Goal: Information Seeking & Learning: Learn about a topic

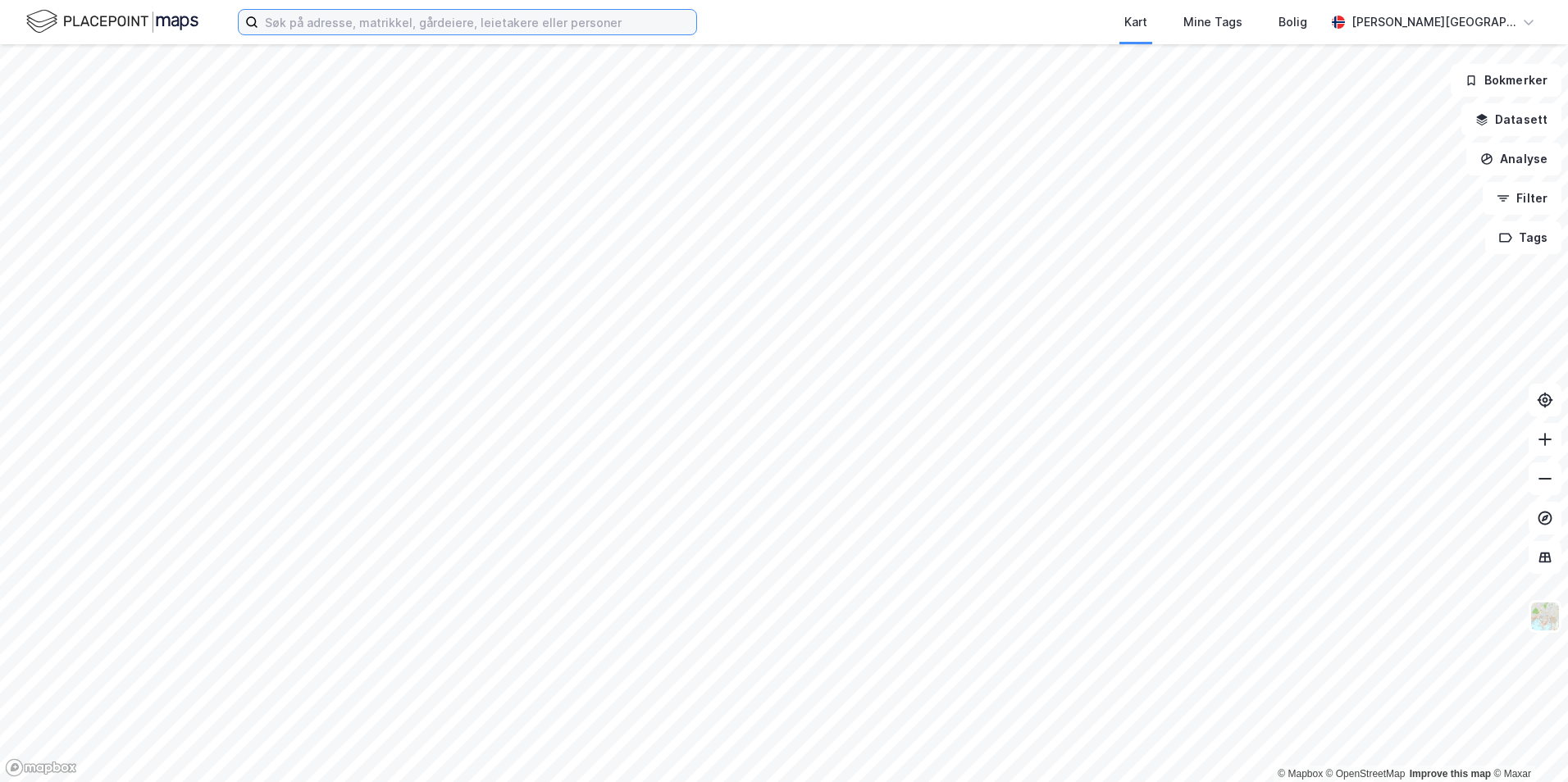
click at [353, 22] on input at bounding box center [477, 22] width 438 height 25
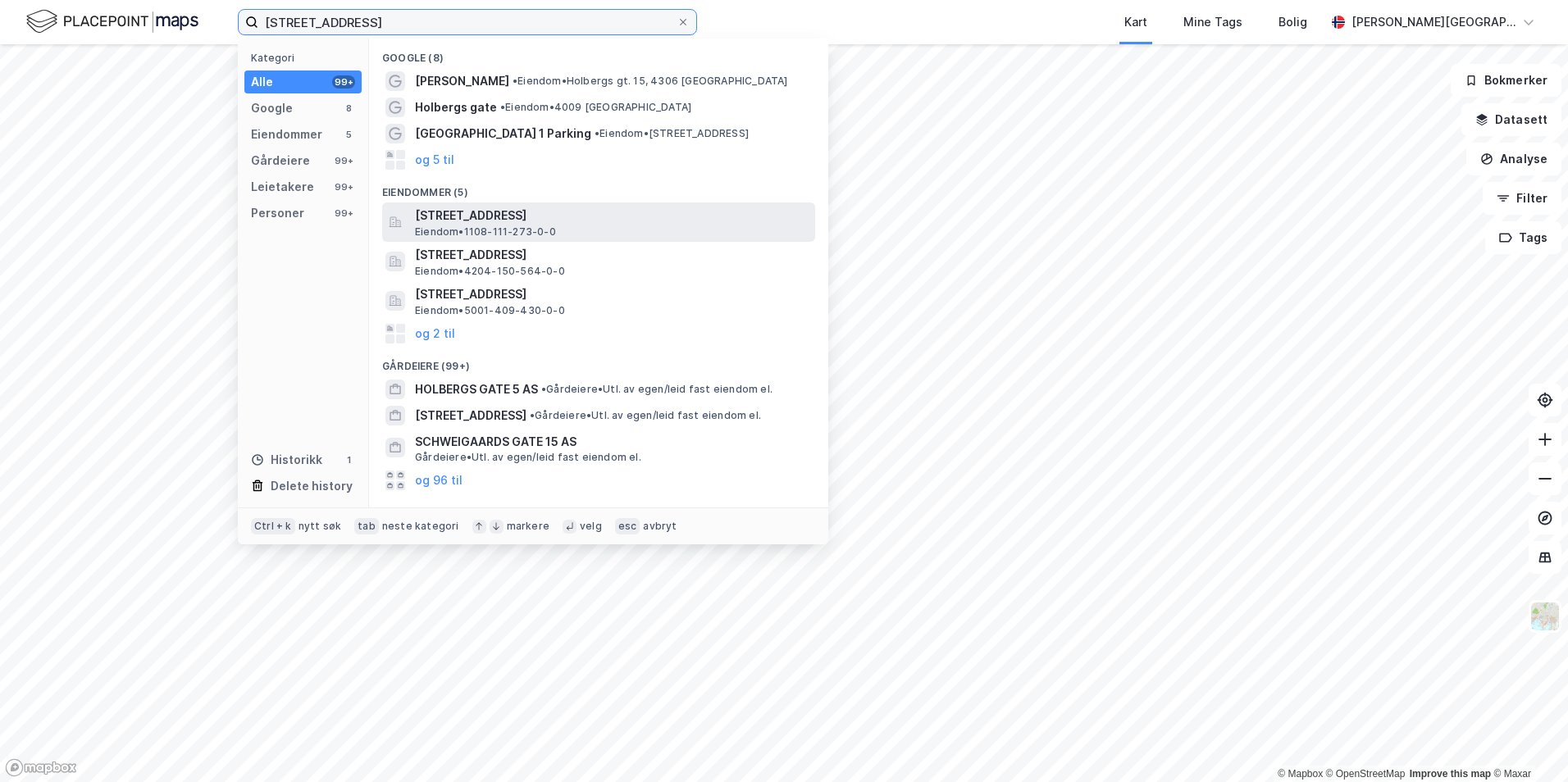
type input "[STREET_ADDRESS]"
click at [547, 202] on div "[STREET_ADDRESS] Eiendom • 1108-111-273-0-0" at bounding box center [599, 222] width 433 height 40
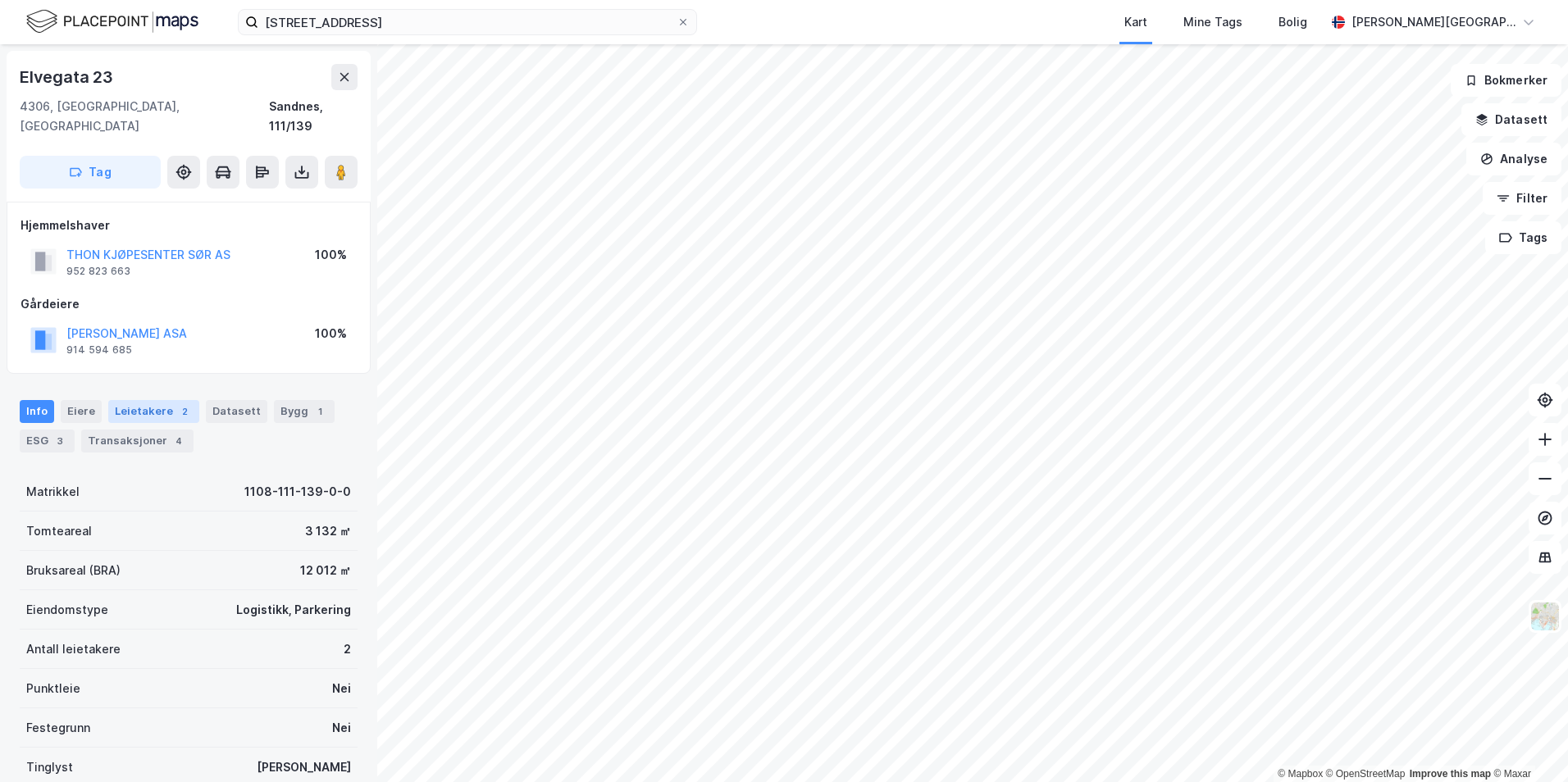
click at [149, 400] on div "Leietakere 2" at bounding box center [154, 412] width 91 height 23
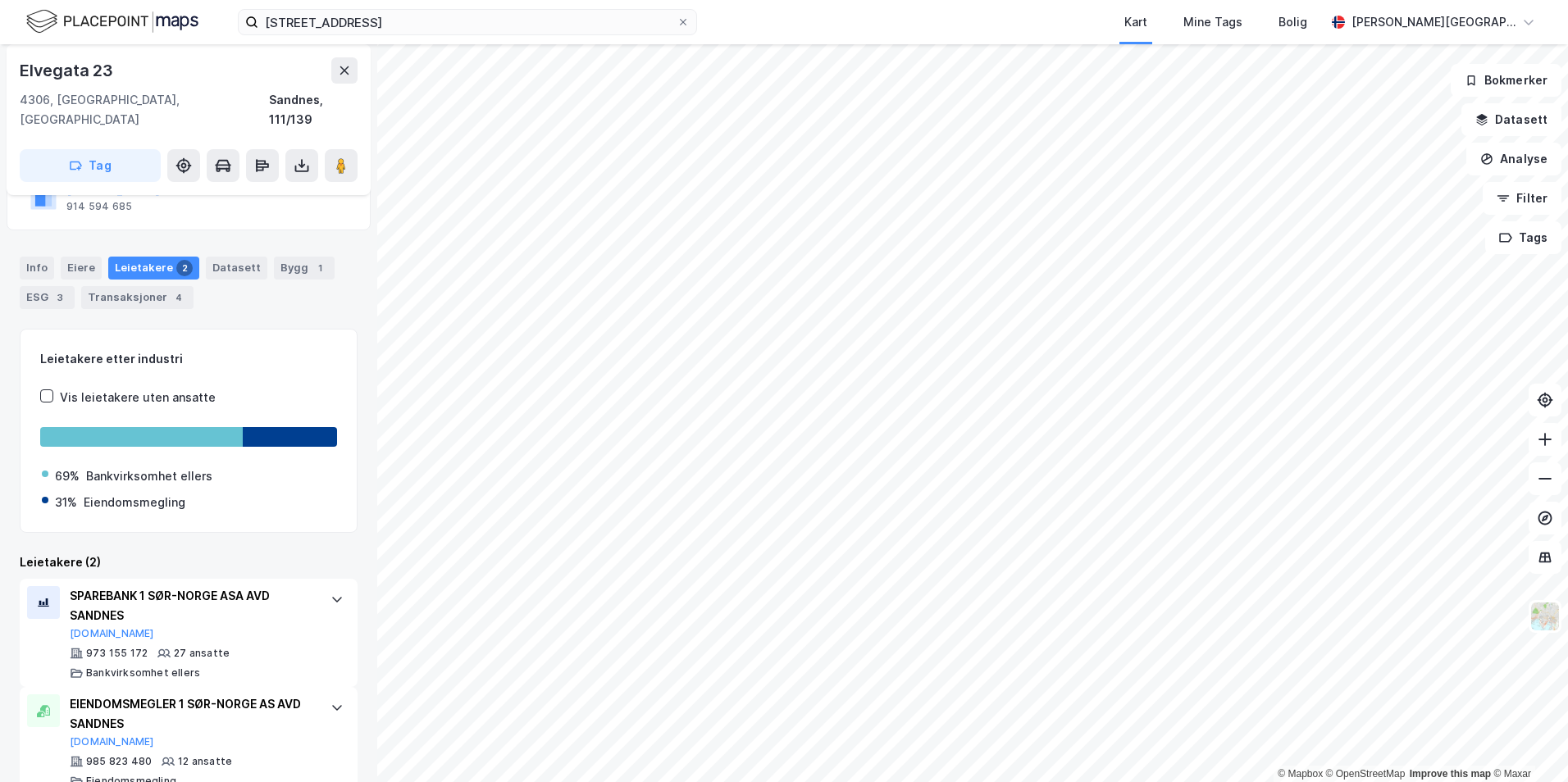
scroll to position [157, 0]
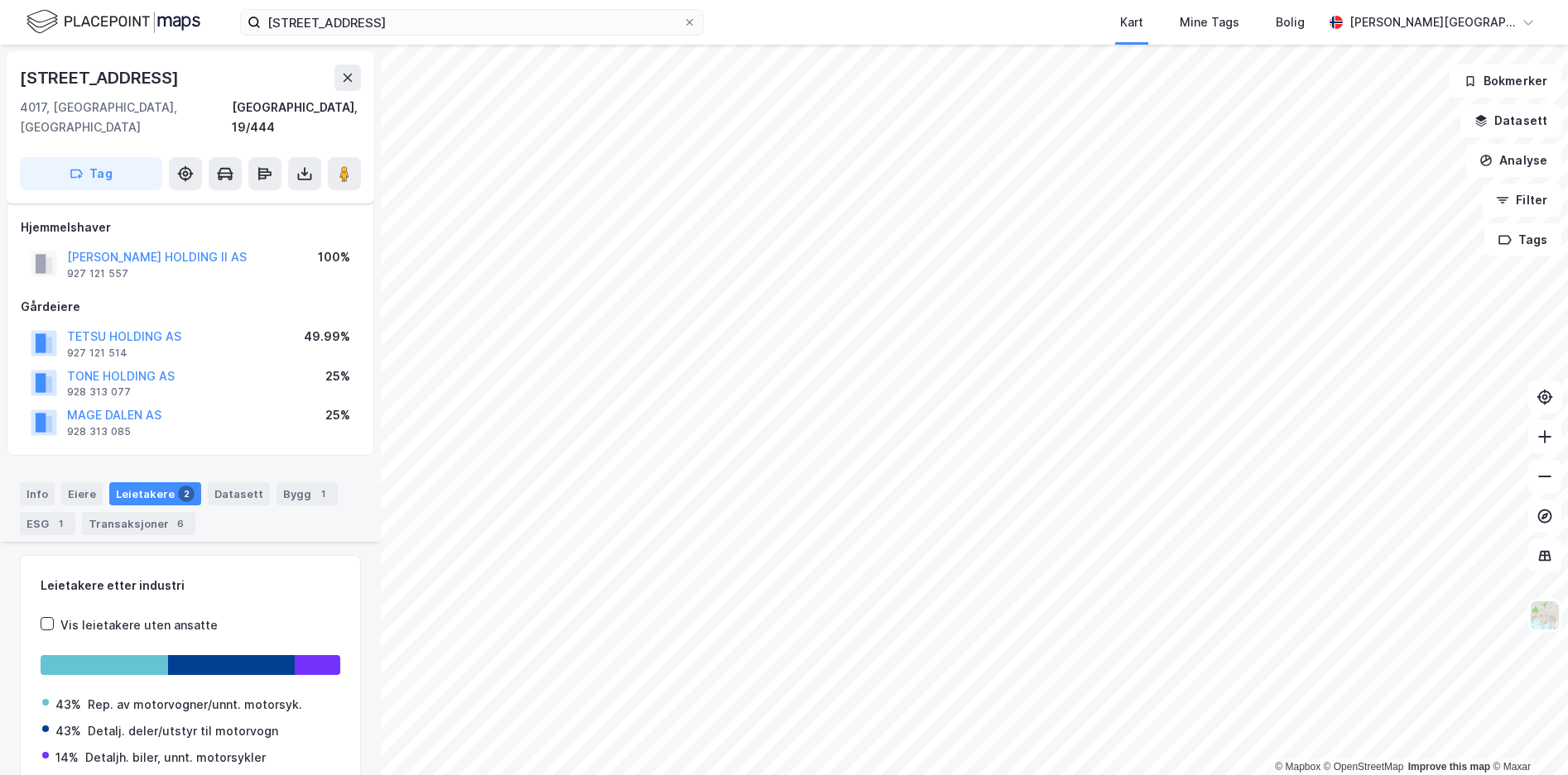
scroll to position [1100, 0]
